Goal: Transaction & Acquisition: Purchase product/service

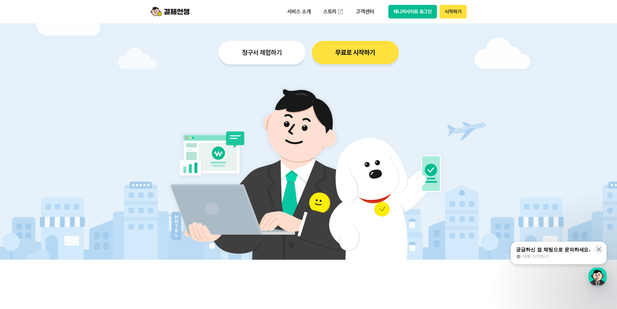
scroll to position [65, 0]
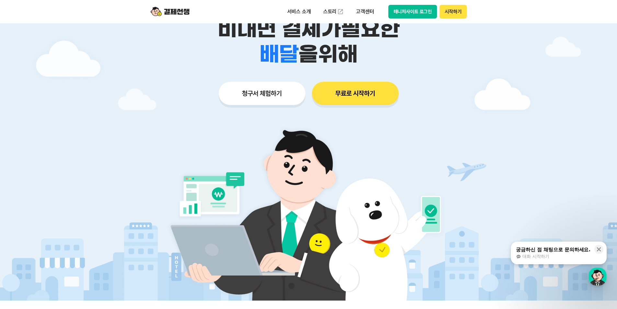
click at [257, 98] on button "청구서 체험하기" at bounding box center [262, 93] width 87 height 23
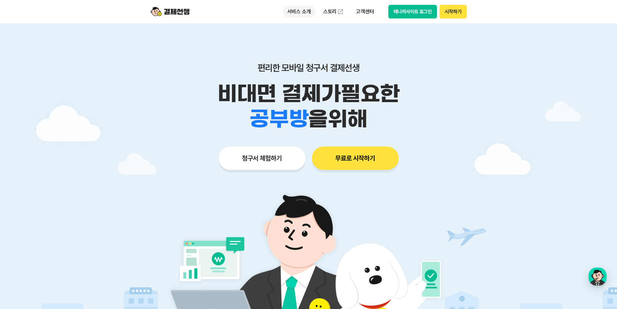
click at [302, 12] on p "서비스 소개" at bounding box center [299, 12] width 33 height 12
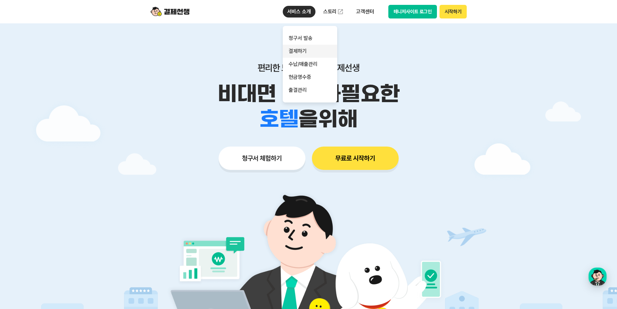
click at [313, 53] on link "결제하기" at bounding box center [310, 51] width 54 height 13
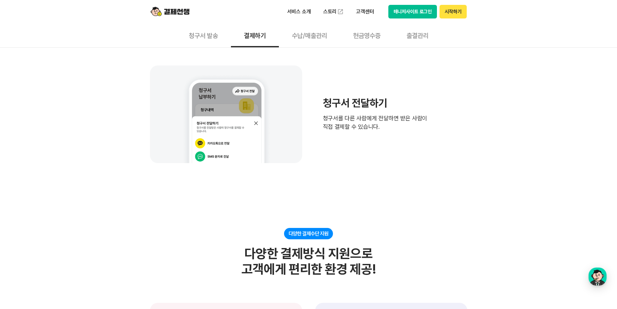
scroll to position [389, 0]
